Goal: Task Accomplishment & Management: Complete application form

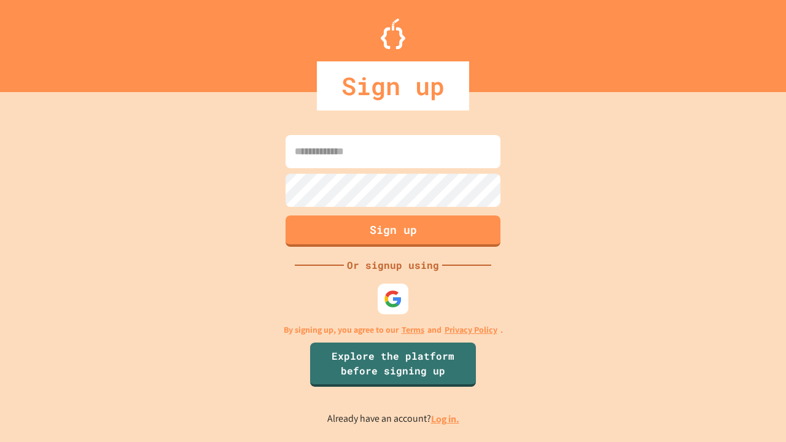
click at [446, 419] on link "Log in." at bounding box center [445, 419] width 28 height 13
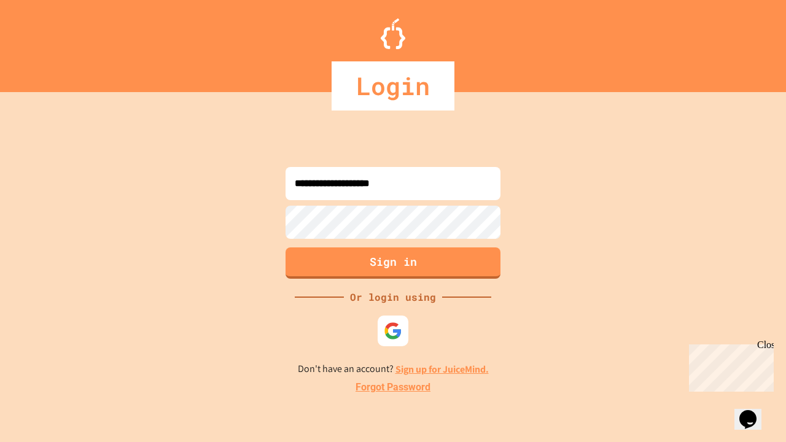
type input "**********"
